Goal: Task Accomplishment & Management: Manage account settings

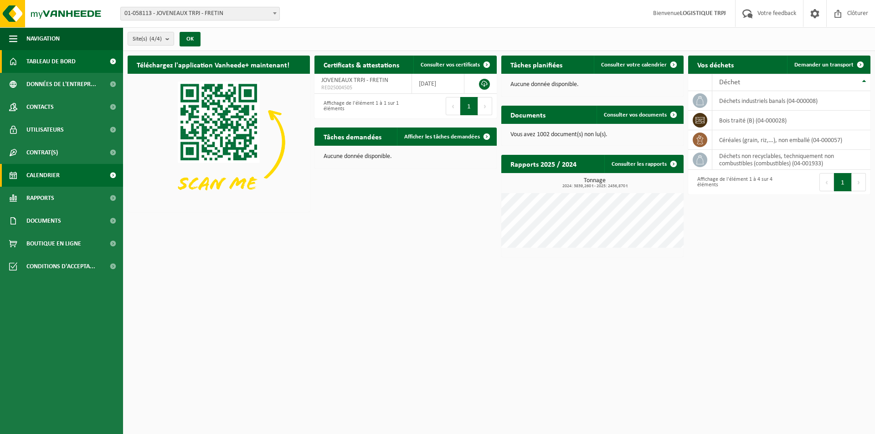
click at [61, 173] on link "Calendrier" at bounding box center [61, 175] width 123 height 23
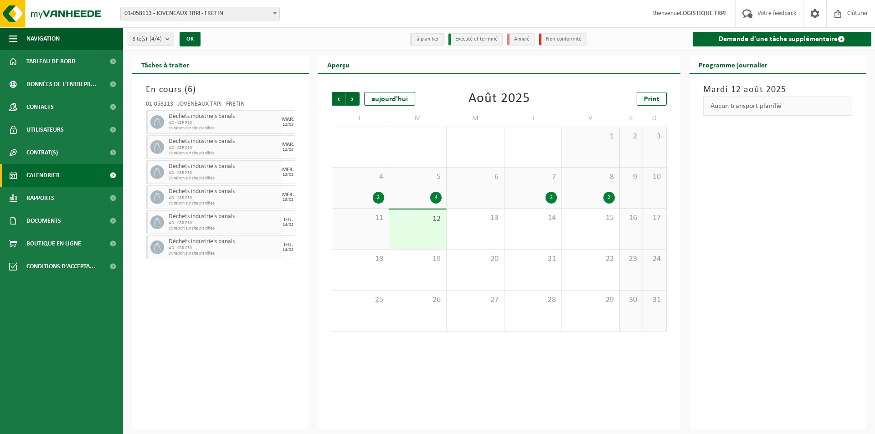
click at [189, 116] on span "Déchets industriels banals" at bounding box center [224, 116] width 111 height 7
click at [171, 14] on span "01-058113 - JOVENEAUX TRPJ - FRETIN" at bounding box center [200, 13] width 159 height 13
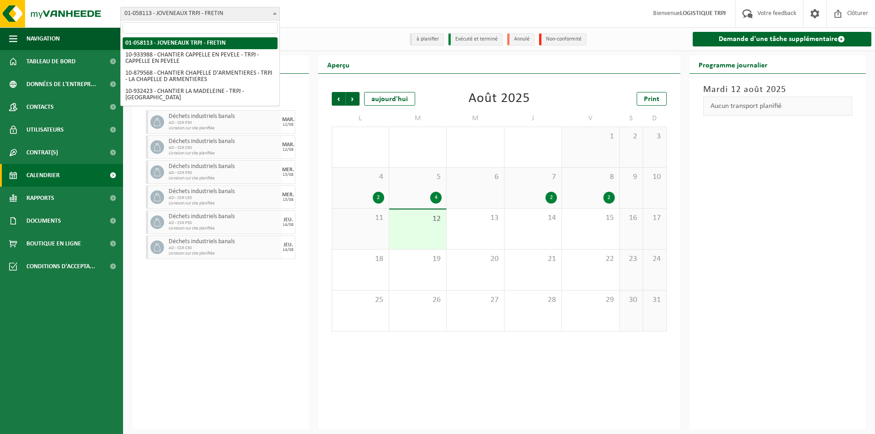
click at [171, 14] on span "01-058113 - JOVENEAUX TRPJ - FRETIN" at bounding box center [200, 13] width 159 height 13
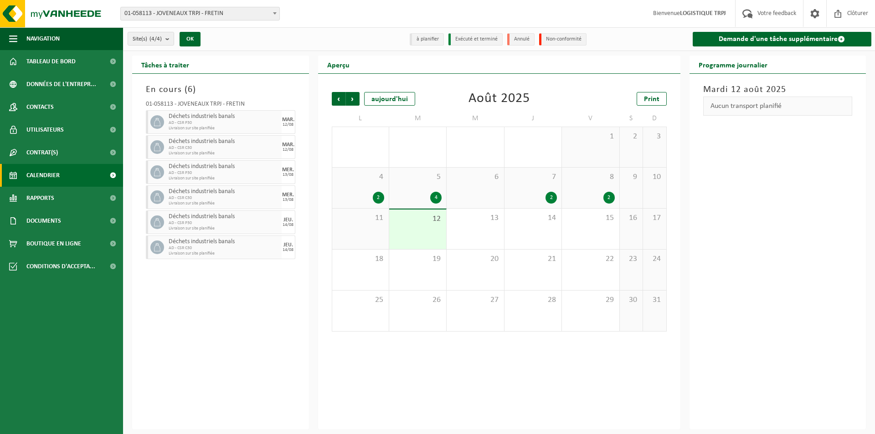
click at [416, 231] on div "12" at bounding box center [417, 230] width 57 height 40
click at [484, 235] on div "13" at bounding box center [474, 229] width 57 height 41
click at [526, 229] on div "14" at bounding box center [532, 229] width 57 height 41
click at [462, 228] on div "13" at bounding box center [474, 229] width 57 height 41
click at [422, 233] on div "12" at bounding box center [417, 230] width 57 height 40
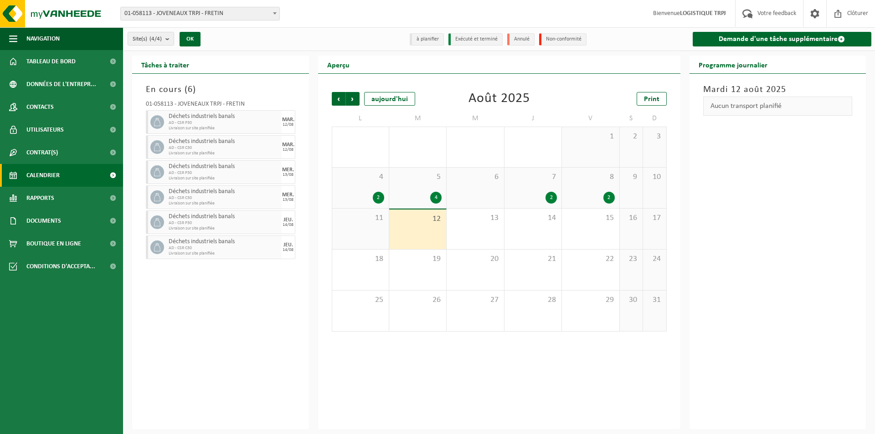
click at [378, 229] on div "11" at bounding box center [360, 229] width 56 height 41
click at [420, 226] on div "12" at bounding box center [417, 230] width 57 height 40
click at [276, 220] on span "button" at bounding box center [274, 222] width 7 height 18
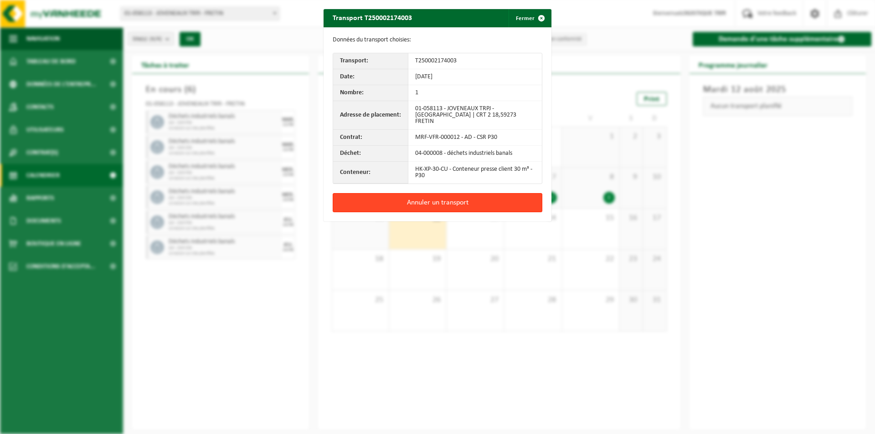
click at [408, 198] on button "Annuler un transport" at bounding box center [438, 202] width 210 height 19
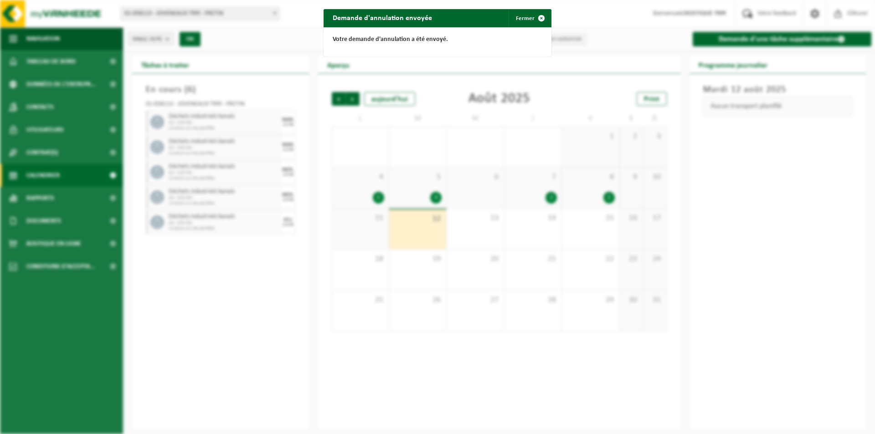
click at [255, 216] on div "Demande d'annulation envoyée Fermer Votre demande d'annulation a été envoyé." at bounding box center [437, 217] width 875 height 434
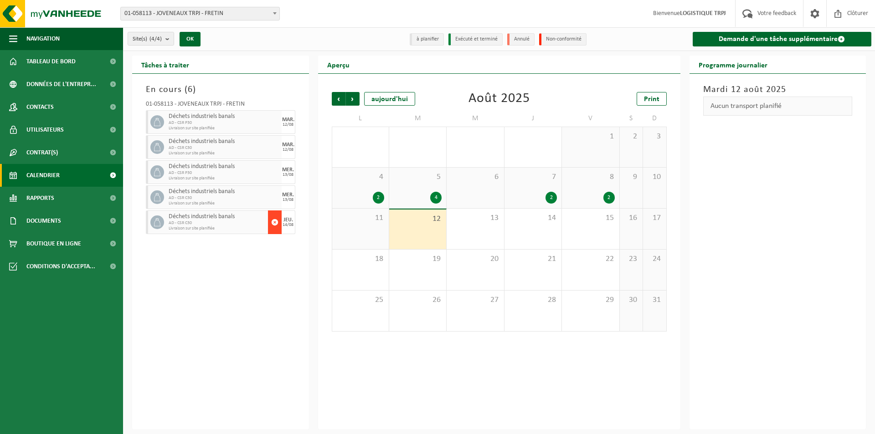
click at [275, 220] on span "button" at bounding box center [274, 222] width 7 height 18
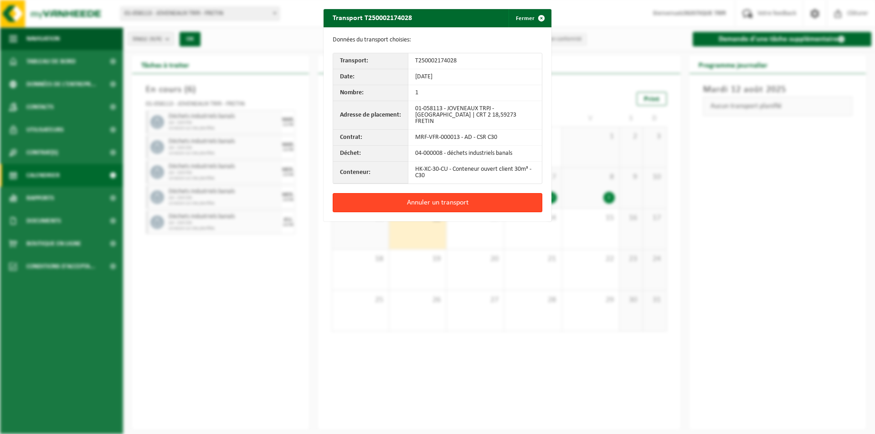
click at [386, 195] on button "Annuler un transport" at bounding box center [438, 202] width 210 height 19
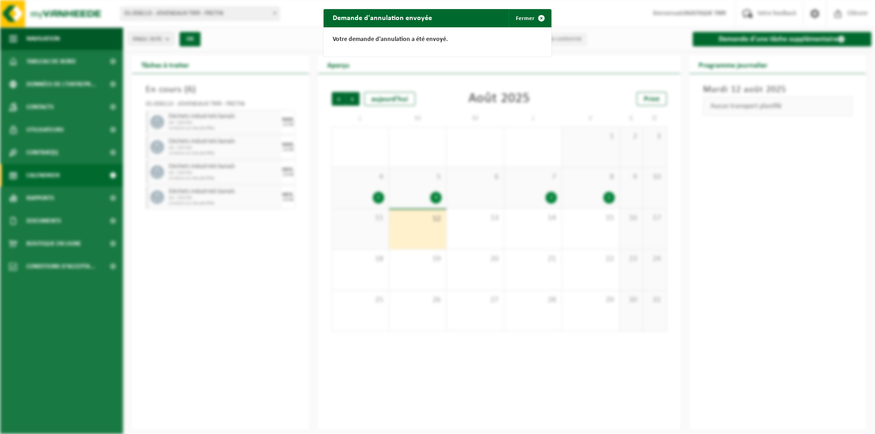
click at [266, 205] on div "Demande d'annulation envoyée Fermer Votre demande d'annulation a été envoyé." at bounding box center [437, 217] width 875 height 434
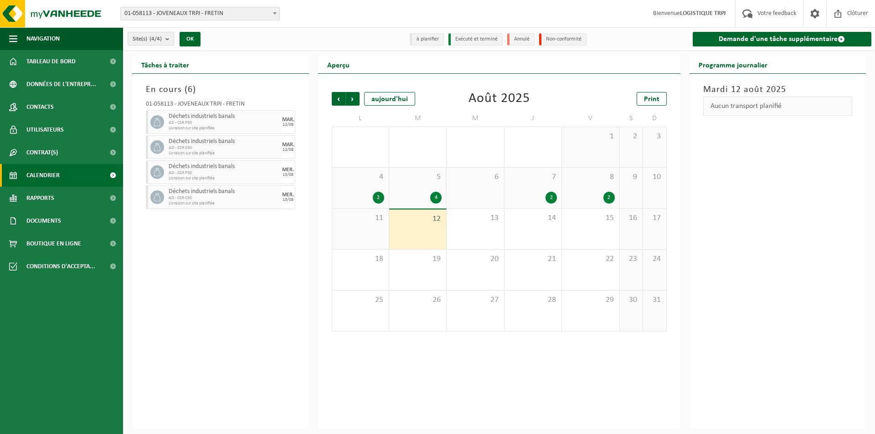
click at [266, 196] on span "AD - CSR C30" at bounding box center [224, 197] width 111 height 5
click at [174, 193] on span "Déchets industriels banals" at bounding box center [224, 191] width 111 height 7
click at [159, 194] on icon at bounding box center [157, 197] width 8 height 8
click at [290, 194] on div "MER." at bounding box center [288, 194] width 12 height 5
click at [485, 220] on span "13" at bounding box center [475, 218] width 48 height 10
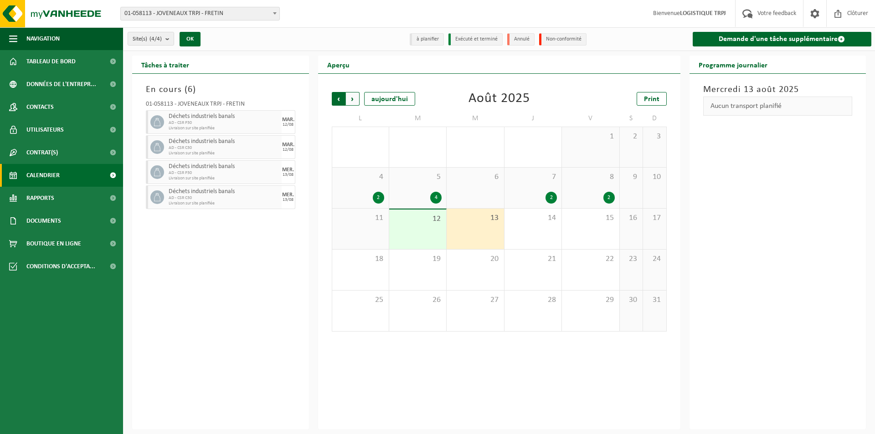
click at [352, 99] on span "Suivant" at bounding box center [353, 99] width 14 height 14
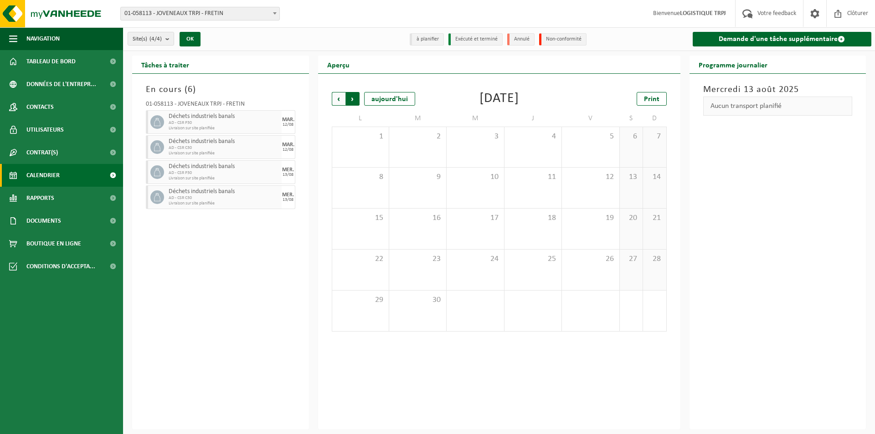
click at [340, 102] on span "Précédent" at bounding box center [339, 99] width 14 height 14
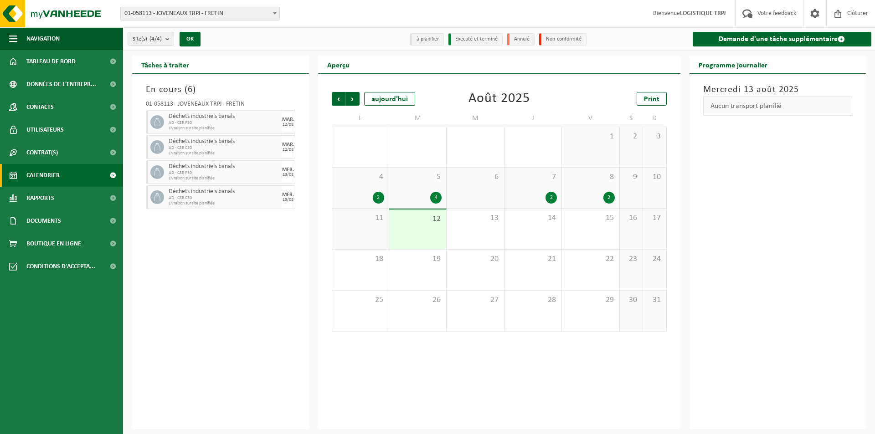
click at [370, 186] on div "4 2" at bounding box center [360, 188] width 56 height 41
click at [417, 180] on span "5" at bounding box center [418, 177] width 48 height 10
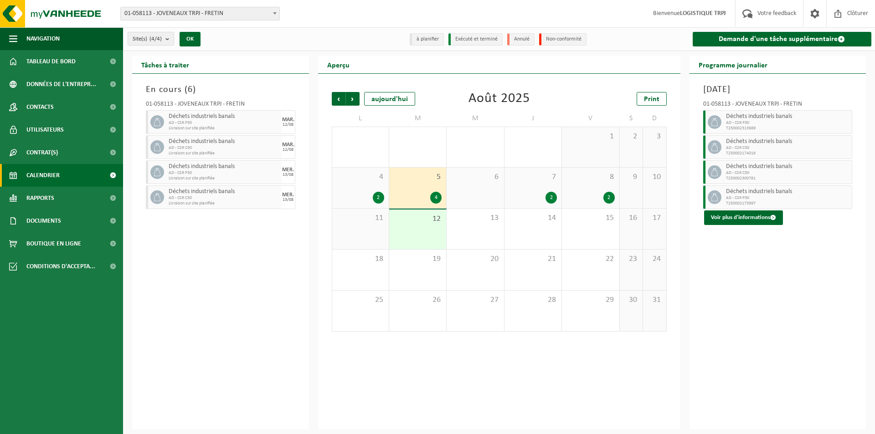
click at [540, 183] on div "7 2" at bounding box center [532, 188] width 57 height 41
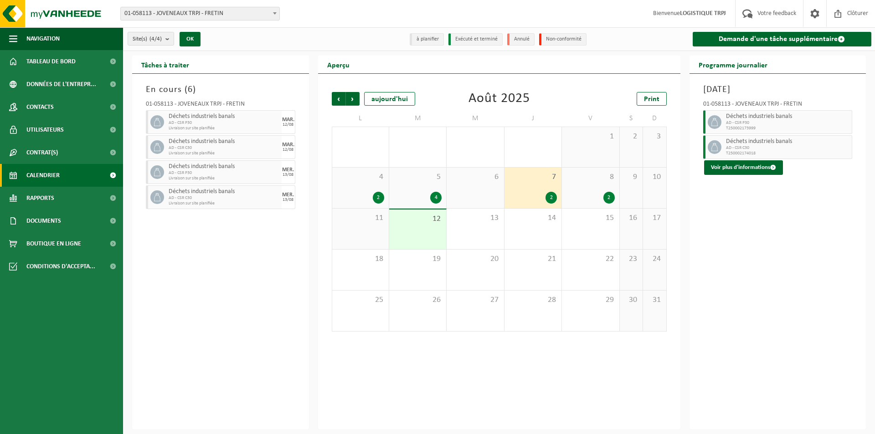
click at [579, 186] on div "8 2" at bounding box center [590, 188] width 57 height 41
click at [357, 233] on div "11" at bounding box center [360, 229] width 56 height 41
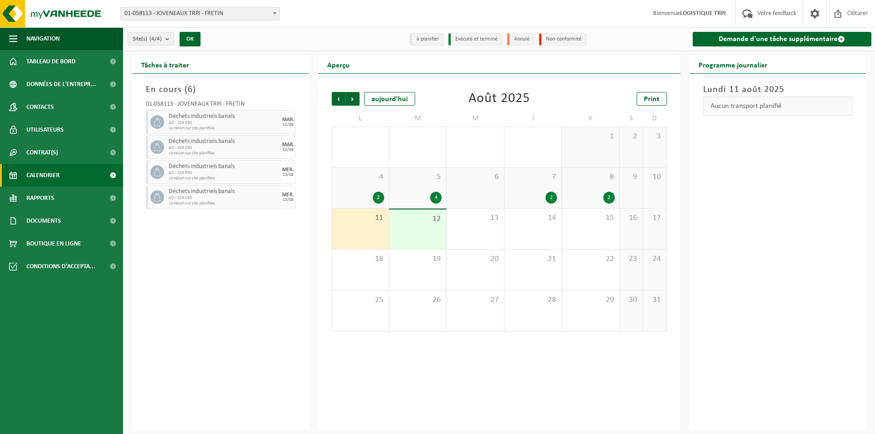
click at [412, 234] on div "12" at bounding box center [417, 230] width 57 height 40
drag, startPoint x: 184, startPoint y: 121, endPoint x: 165, endPoint y: 119, distance: 18.3
click at [165, 119] on div at bounding box center [156, 122] width 20 height 24
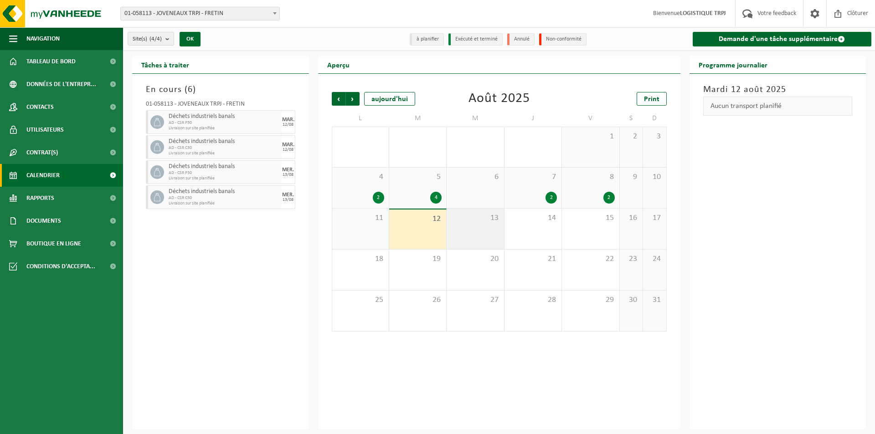
click at [473, 223] on div "13" at bounding box center [474, 229] width 57 height 41
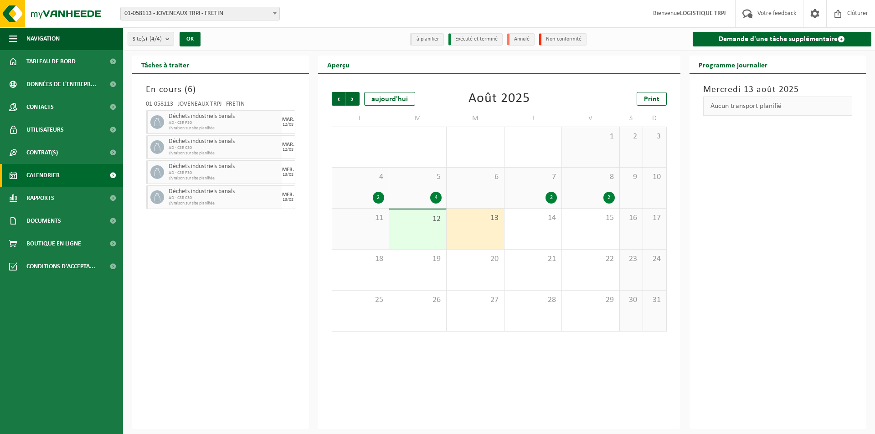
click at [198, 120] on span "AD - CSR P30" at bounding box center [224, 122] width 111 height 5
click at [161, 123] on span at bounding box center [157, 122] width 14 height 14
drag, startPoint x: 199, startPoint y: 125, endPoint x: 215, endPoint y: 126, distance: 16.0
click at [205, 127] on div "Déchets industriels banals AD - CSR P30 Livraison sur site planifiée" at bounding box center [223, 122] width 115 height 24
drag, startPoint x: 225, startPoint y: 123, endPoint x: 233, endPoint y: 126, distance: 8.5
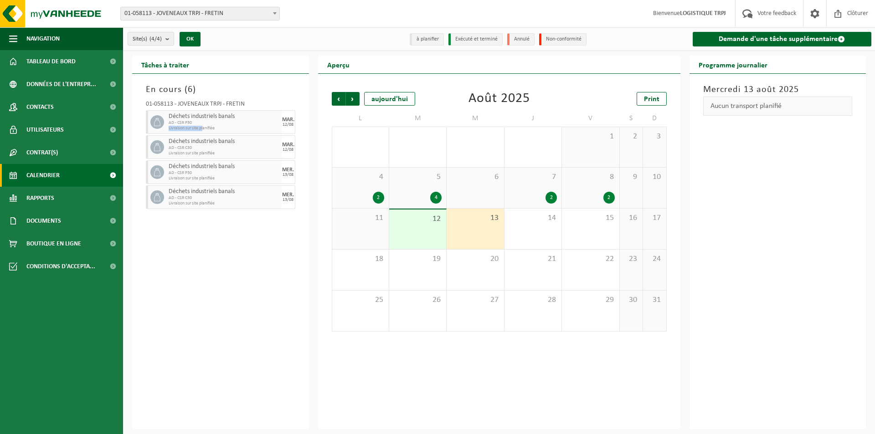
click at [225, 123] on span "AD - CSR P30" at bounding box center [224, 122] width 111 height 5
click at [288, 119] on div "MAR." at bounding box center [288, 119] width 12 height 5
click at [291, 123] on div "12/08" at bounding box center [287, 125] width 11 height 5
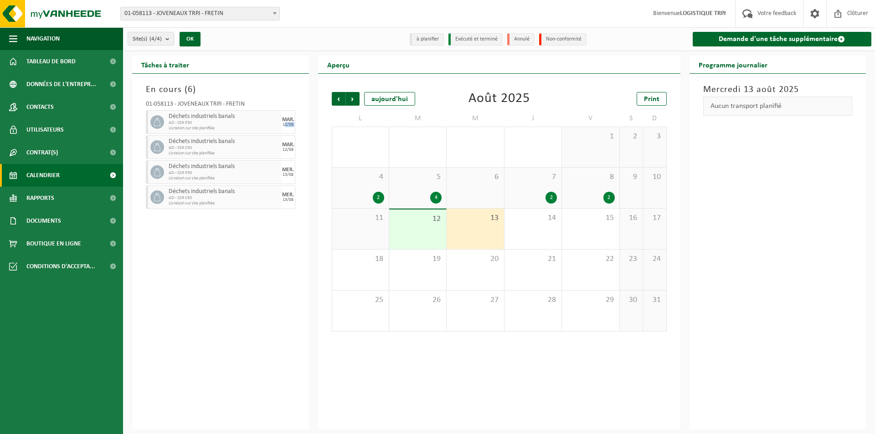
drag, startPoint x: 290, startPoint y: 123, endPoint x: 282, endPoint y: 124, distance: 8.3
click at [285, 124] on div "12/08" at bounding box center [287, 125] width 11 height 5
